Goal: Transaction & Acquisition: Purchase product/service

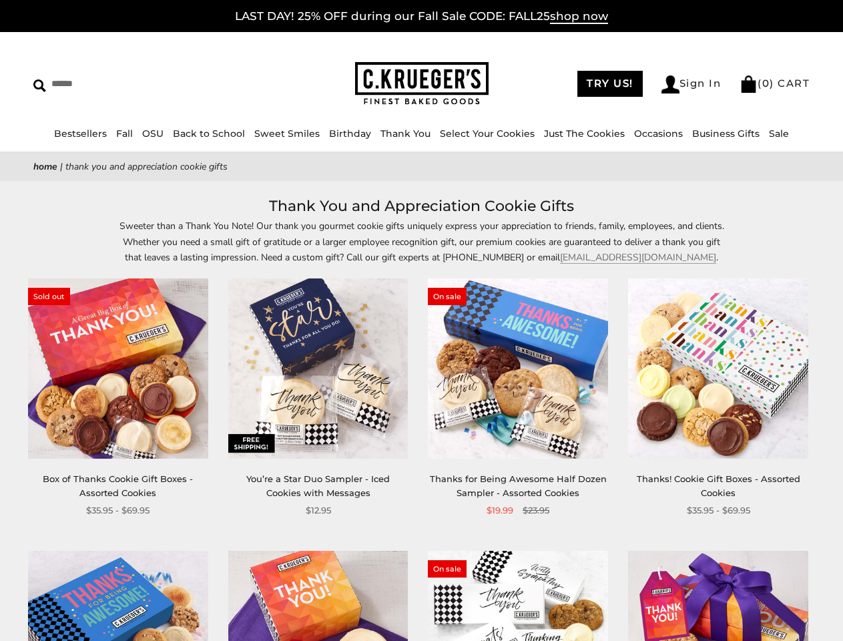
click at [421, 320] on div "**********" at bounding box center [508, 397] width 200 height 239
click at [122, 83] on input "Search" at bounding box center [122, 83] width 178 height 21
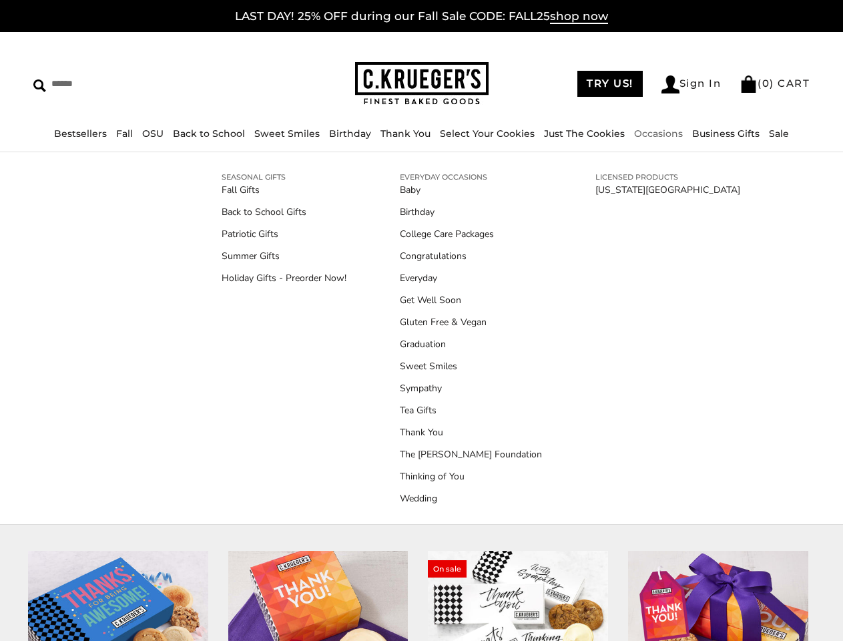
click at [653, 133] on link "Occasions" at bounding box center [658, 133] width 49 height 12
click at [421, 417] on link "Tea Gifts" at bounding box center [471, 410] width 142 height 14
